Goal: Task Accomplishment & Management: Manage account settings

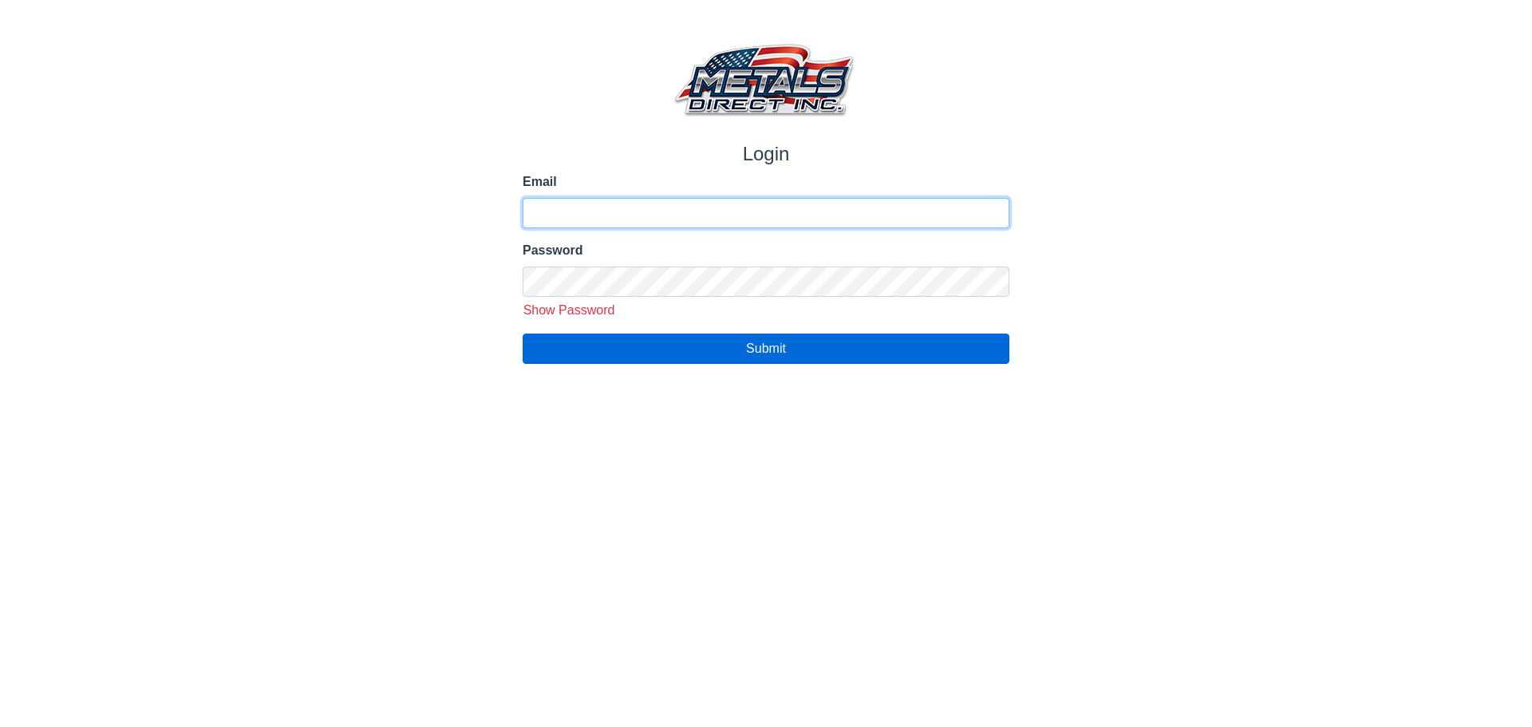
type input "**********"
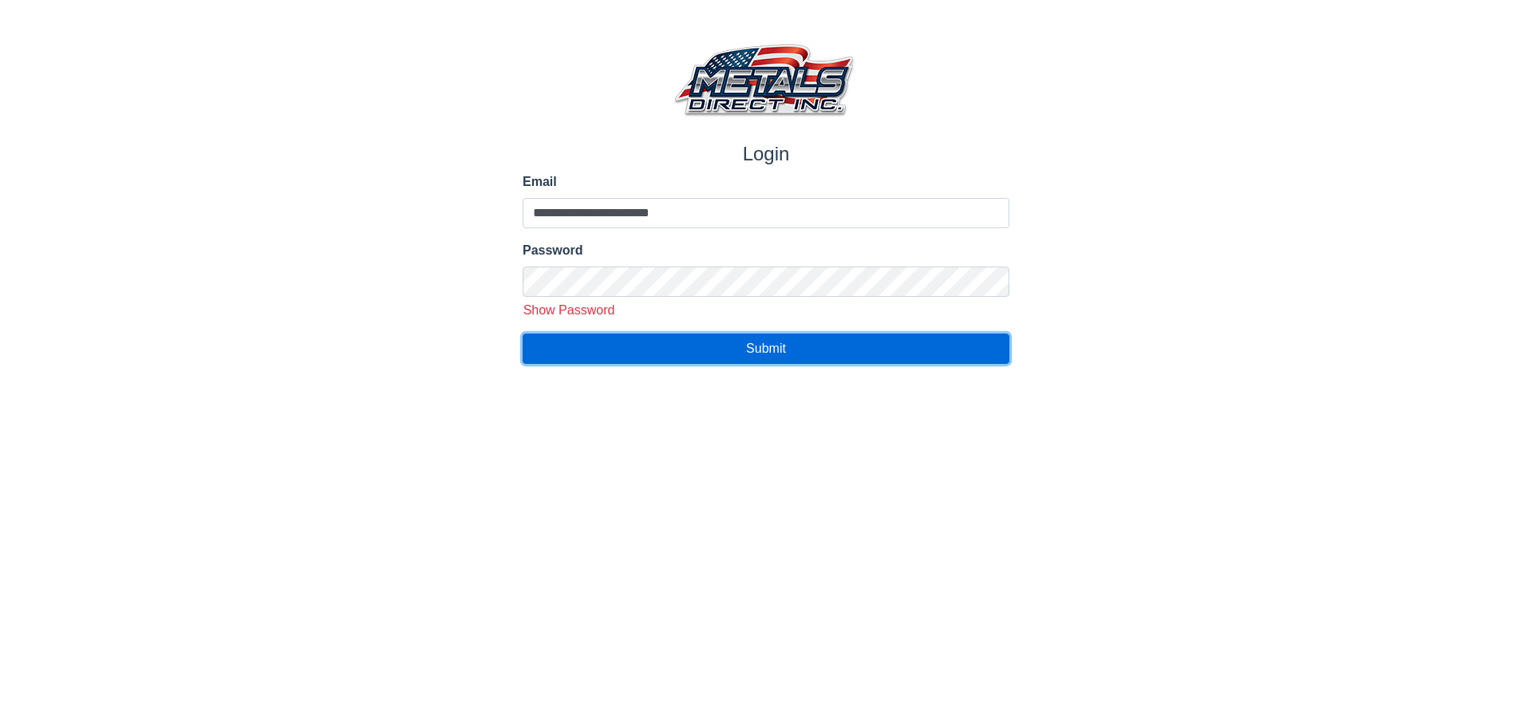
click at [790, 349] on button "Submit" at bounding box center [766, 348] width 487 height 30
